Goal: Feedback & Contribution: Submit feedback/report problem

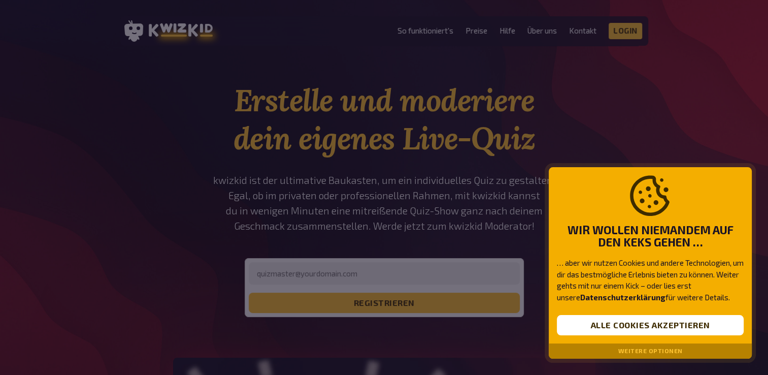
click at [629, 353] on button "Weitere Optionen" at bounding box center [651, 350] width 64 height 7
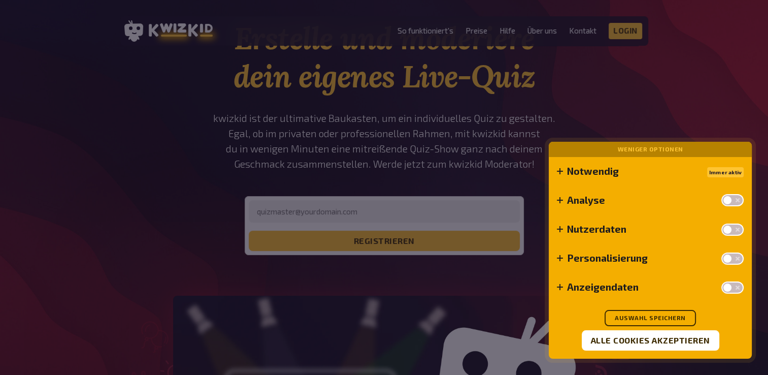
scroll to position [63, 0]
click at [645, 322] on button "Auswahl speichern" at bounding box center [650, 318] width 91 height 16
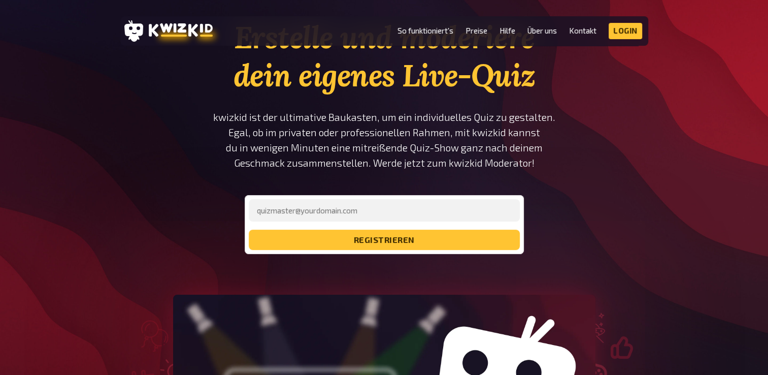
click at [430, 25] on li "So funktioniert's" at bounding box center [426, 31] width 56 height 16
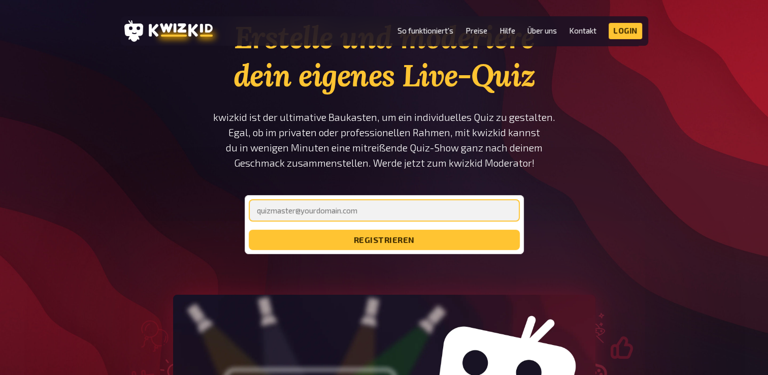
click at [364, 210] on input "email" at bounding box center [384, 210] width 271 height 22
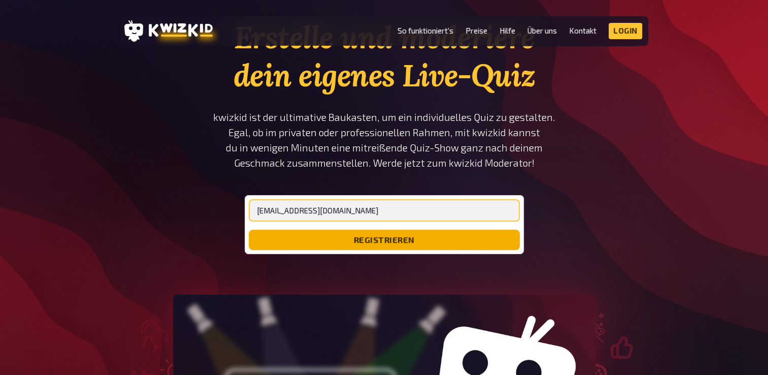
type input "[EMAIL_ADDRESS][DOMAIN_NAME]"
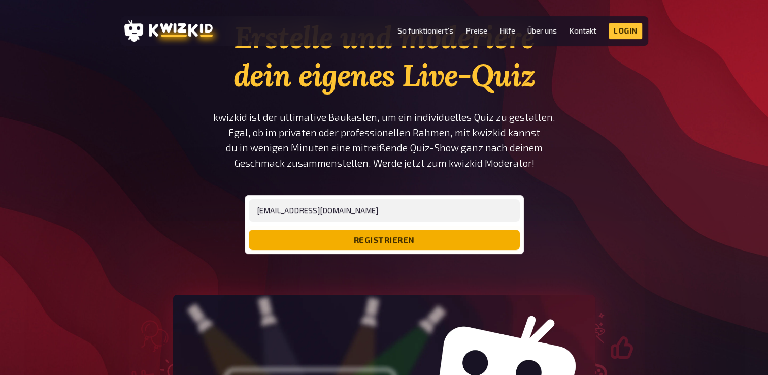
click at [374, 232] on button "registrieren" at bounding box center [384, 240] width 271 height 20
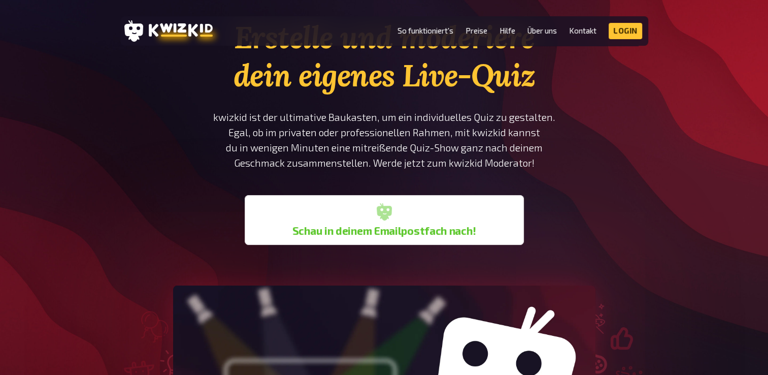
click at [527, 228] on div "Erstelle und moderiere dein eigenes Live-Quiz kwizkid ist der ultimative Baukas…" at bounding box center [384, 131] width 343 height 226
drag, startPoint x: 412, startPoint y: 237, endPoint x: 423, endPoint y: 224, distance: 16.3
click at [423, 224] on div "Schau in deinem Emailpostfach nach!" at bounding box center [384, 220] width 271 height 42
click at [461, 222] on div "Schau in deinem Emailpostfach nach!" at bounding box center [384, 220] width 271 height 42
click at [565, 29] on ul "So funktioniert's Preise Hilfe Über uns Kontakt Impressum Login Discord Instagr…" at bounding box center [520, 31] width 245 height 16
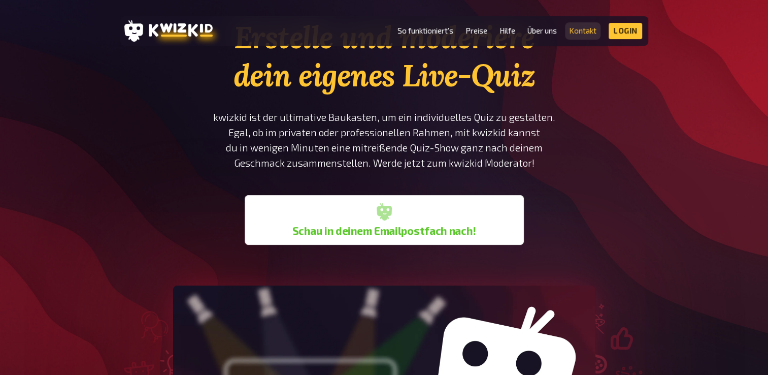
click at [570, 26] on link "Kontakt" at bounding box center [582, 30] width 27 height 9
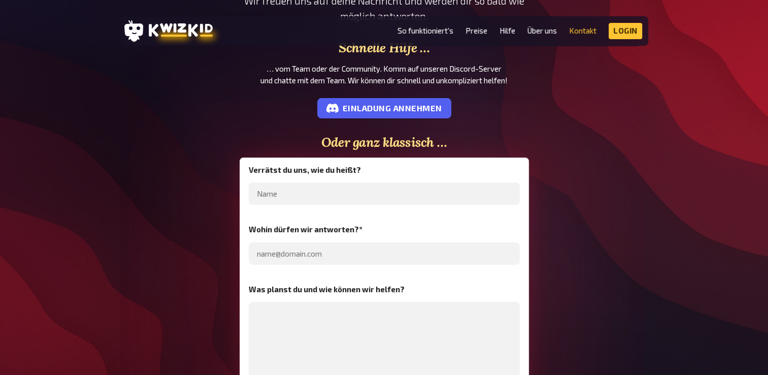
scroll to position [211, 0]
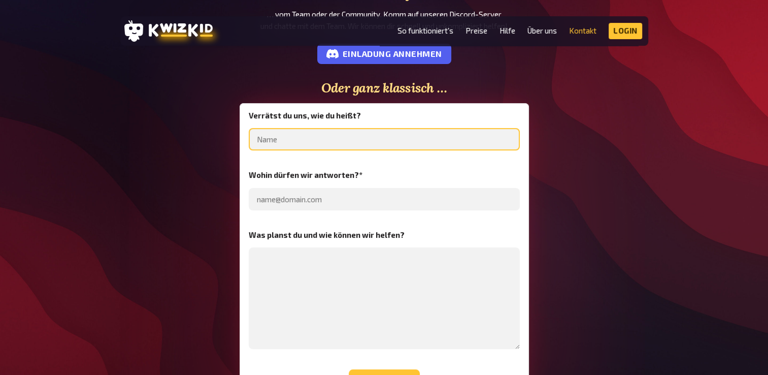
click at [300, 139] on input "text" at bounding box center [384, 139] width 271 height 22
type input "Yoshi"
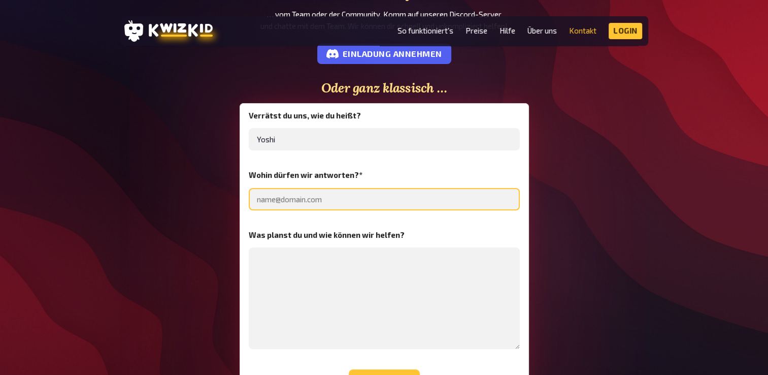
click at [296, 202] on input "email" at bounding box center [384, 199] width 271 height 22
type input "[EMAIL_ADDRESS][DOMAIN_NAME]"
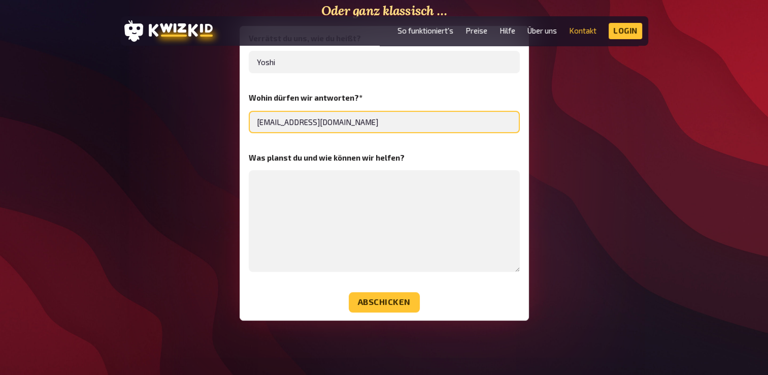
scroll to position [296, 0]
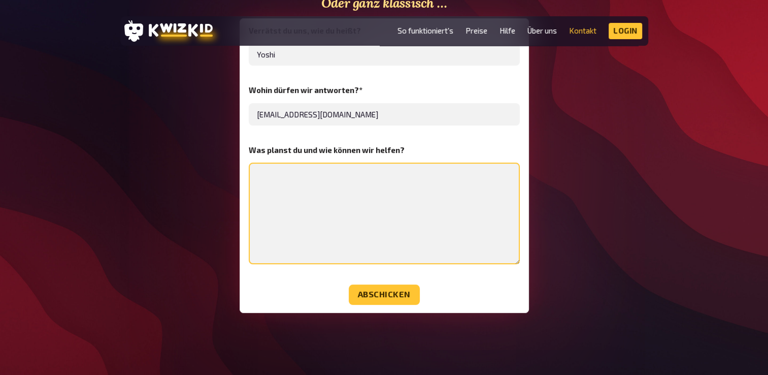
click at [271, 188] on textarea at bounding box center [384, 214] width 271 height 102
type textarea "Quiz"
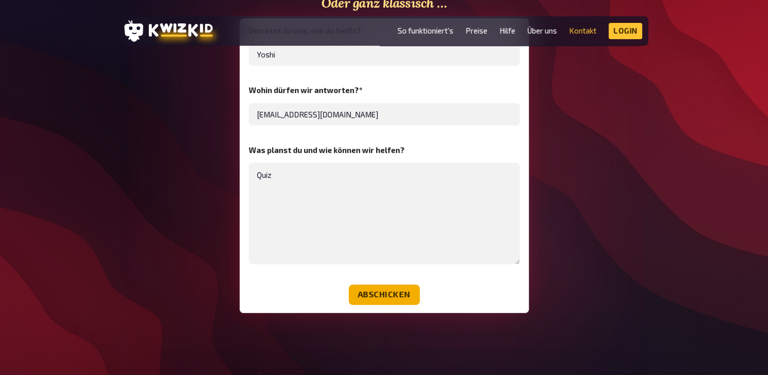
click at [392, 296] on button "Abschicken" at bounding box center [384, 294] width 71 height 20
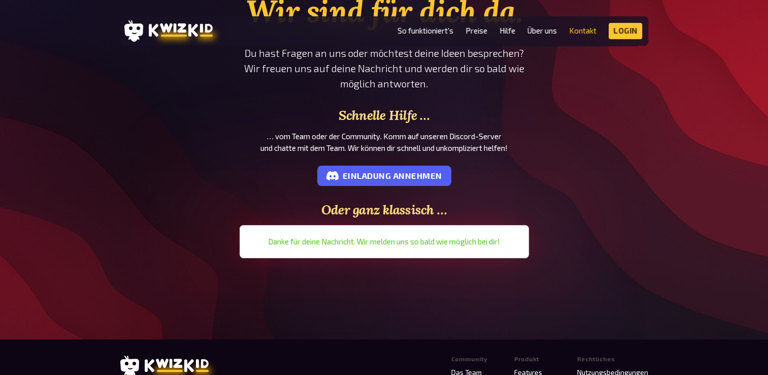
scroll to position [88, 0]
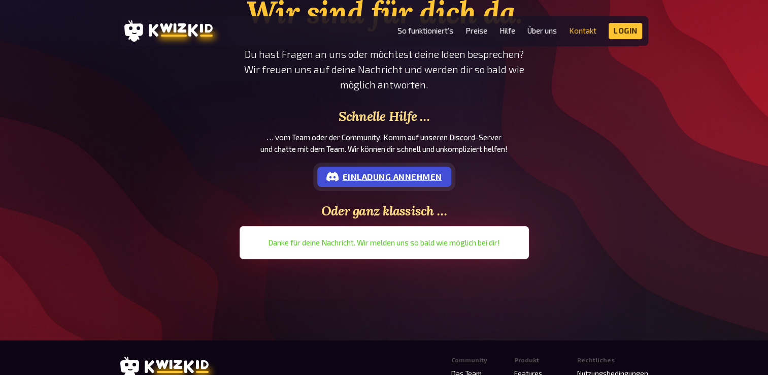
click at [427, 173] on link "Einladung annehmen" at bounding box center [384, 177] width 134 height 20
